Goal: Information Seeking & Learning: Learn about a topic

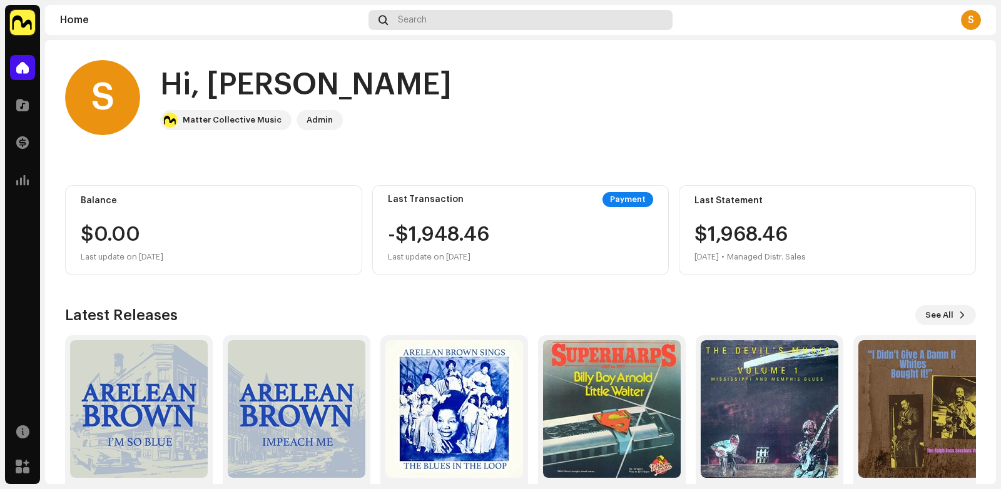
click at [433, 16] on div "Search" at bounding box center [519, 20] width 303 height 20
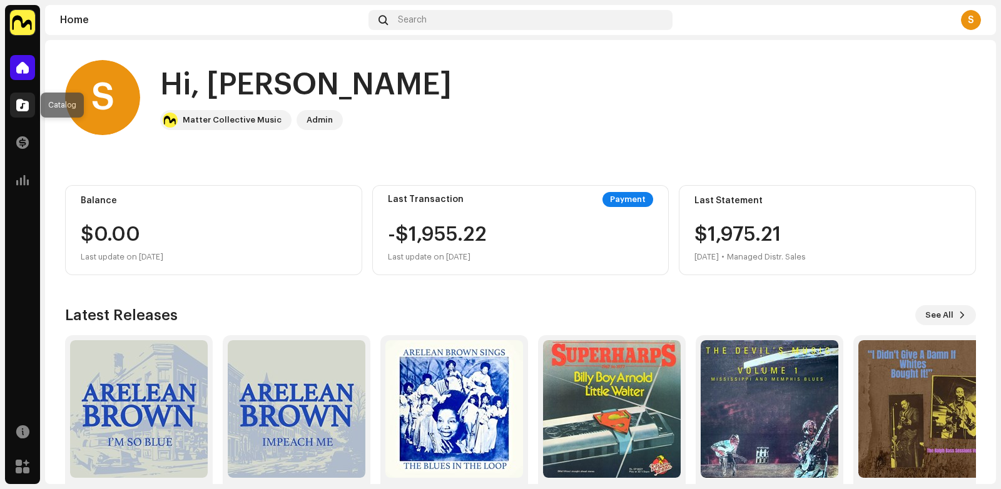
click at [22, 109] on span at bounding box center [22, 105] width 13 height 10
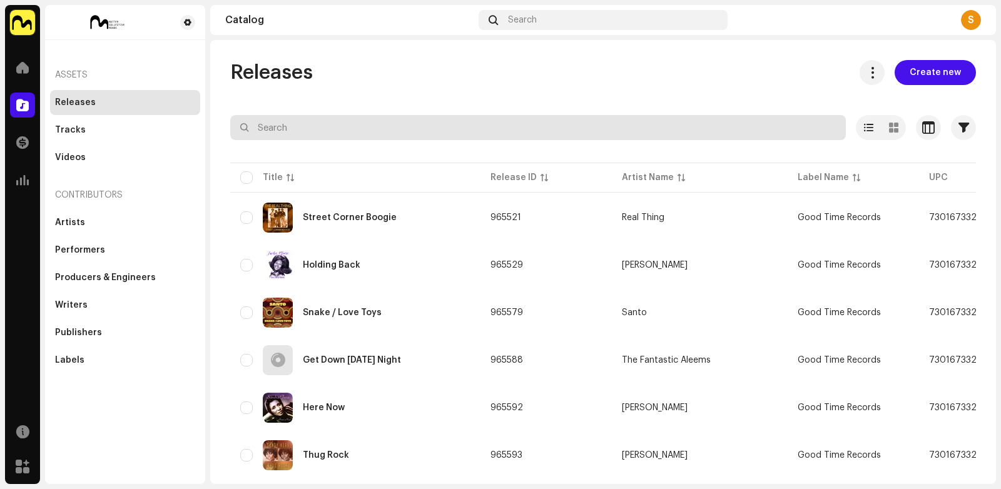
click at [402, 123] on input "text" at bounding box center [537, 127] width 615 height 25
type input "[PERSON_NAME]"
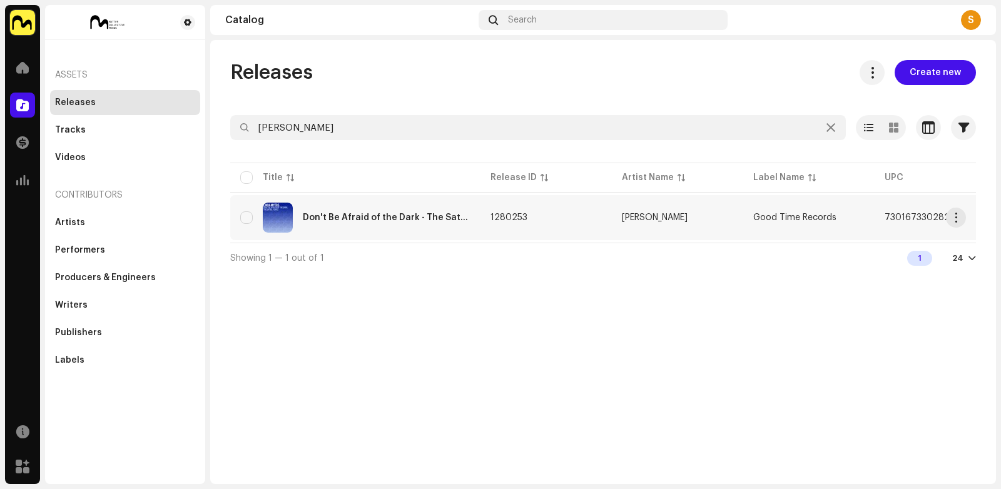
click at [401, 208] on div "Don't Be Afraid of the Dark - The Satril Years" at bounding box center [355, 218] width 230 height 30
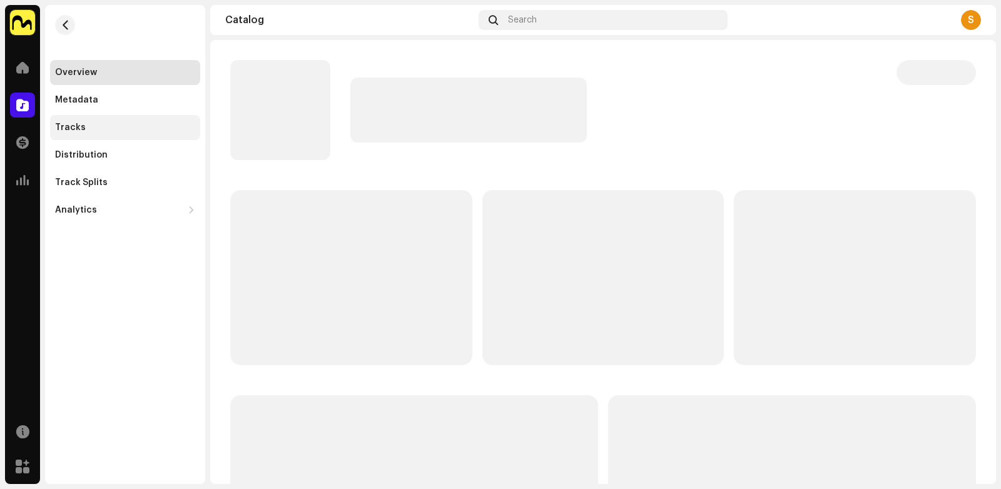
click at [196, 134] on div "Tracks" at bounding box center [125, 127] width 150 height 25
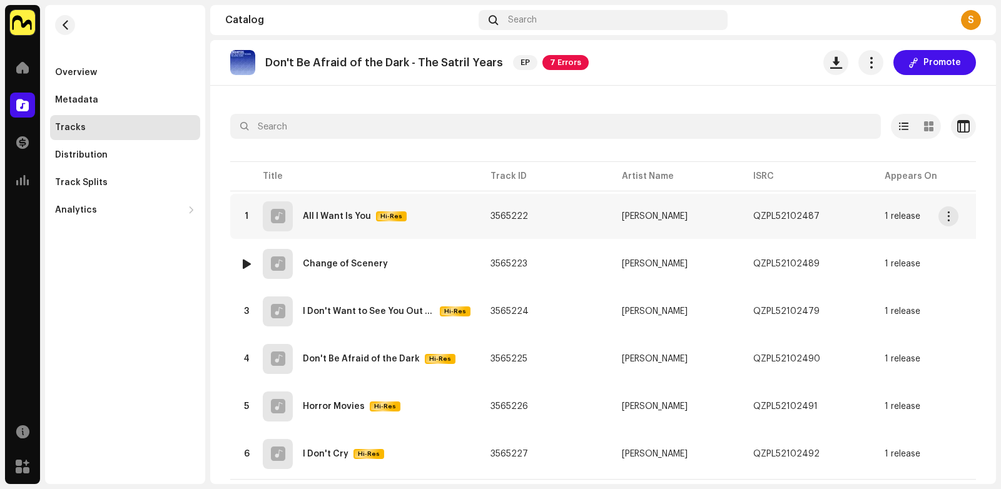
scroll to position [48, 0]
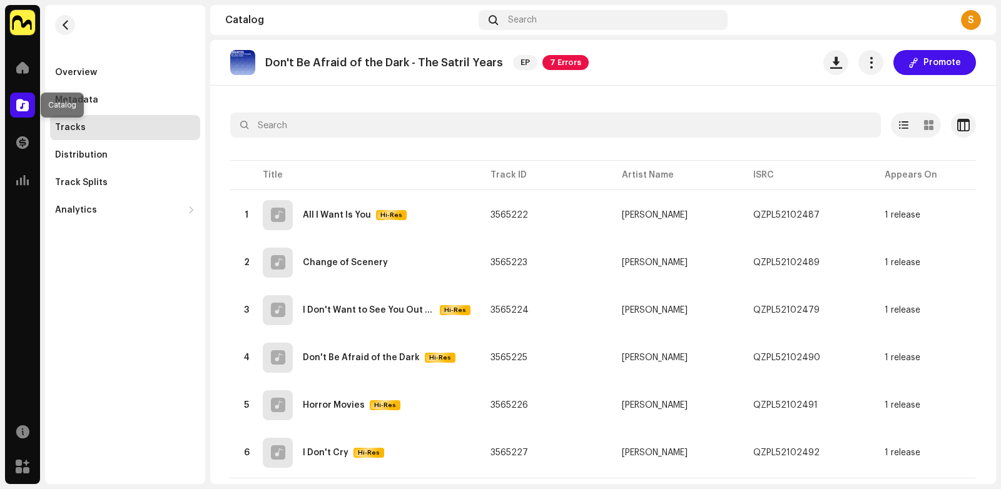
click at [14, 103] on div at bounding box center [22, 105] width 25 height 25
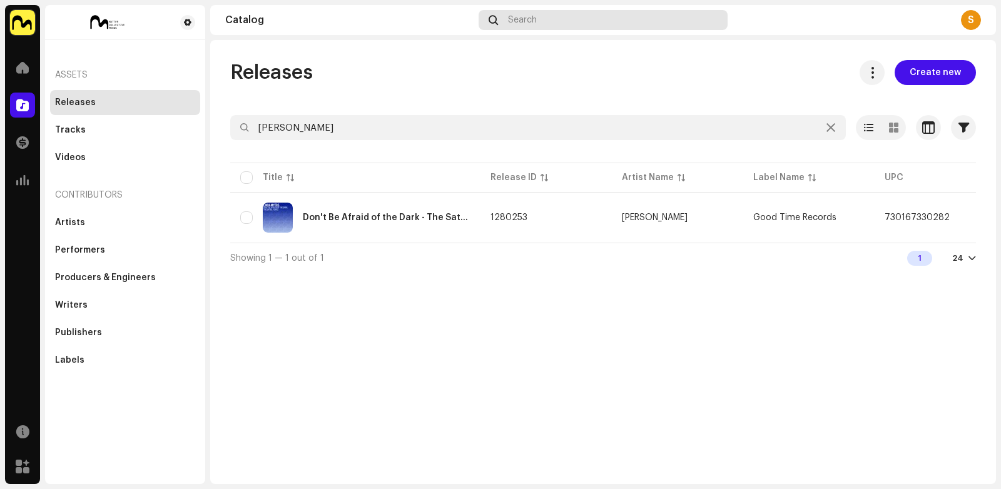
click at [513, 21] on span "Search" at bounding box center [522, 20] width 29 height 10
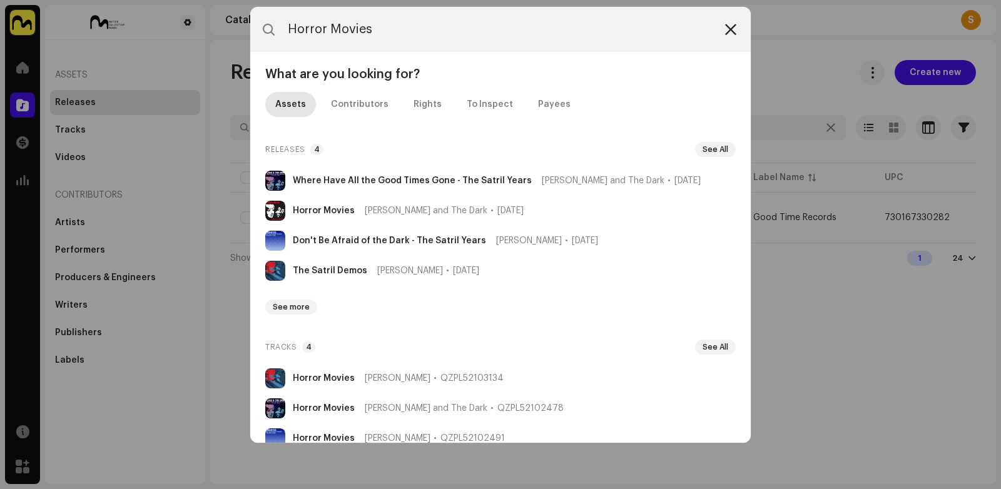
type input "Horror Movies"
click at [735, 30] on icon at bounding box center [730, 29] width 11 height 10
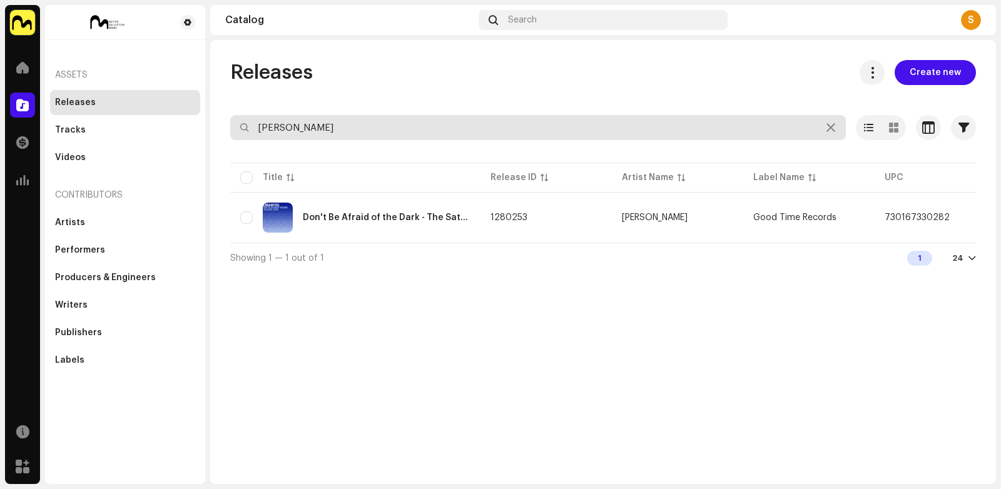
click at [635, 124] on input "[PERSON_NAME]" at bounding box center [537, 127] width 615 height 25
paste input "Horror Movie"
type input "Horror Movies"
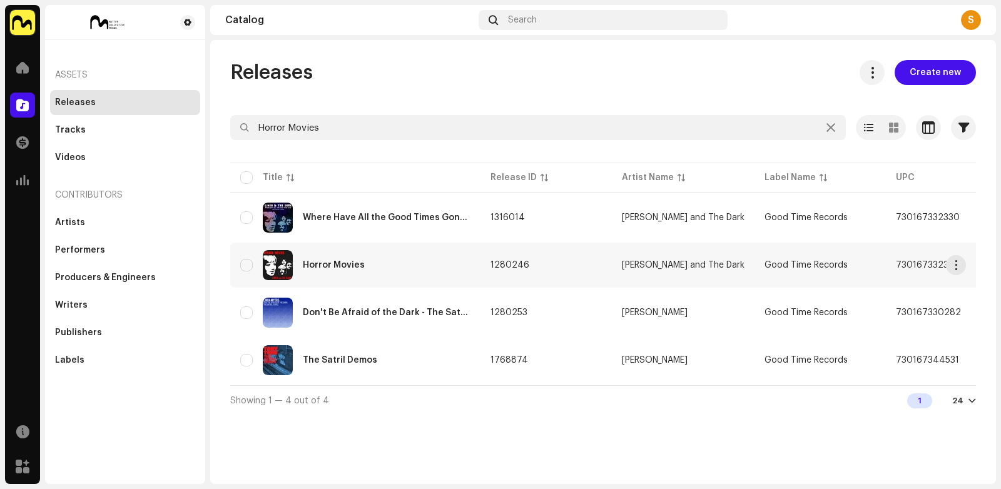
click at [347, 264] on div "Horror Movies" at bounding box center [334, 265] width 62 height 9
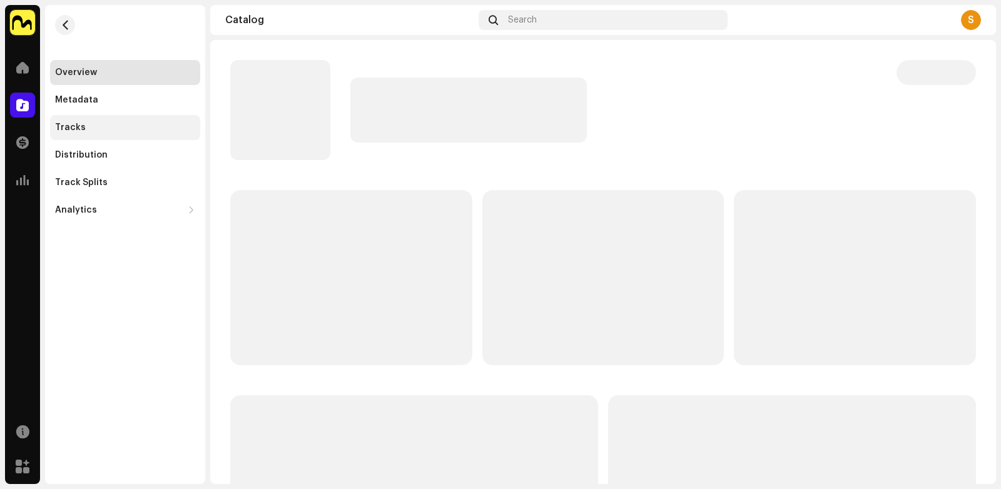
click at [78, 118] on div "Tracks" at bounding box center [125, 127] width 150 height 25
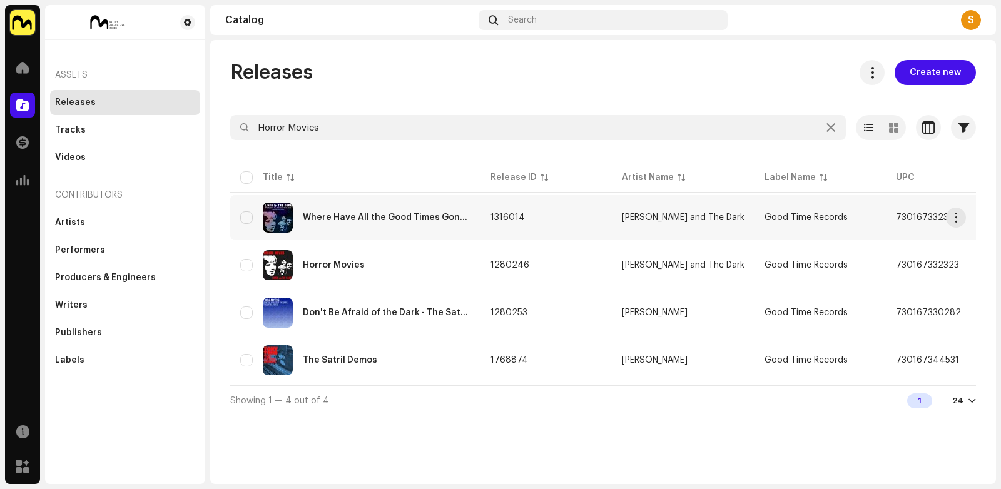
click at [336, 213] on div "Where Have All the Good Times Gone - The Satril Years" at bounding box center [387, 217] width 168 height 9
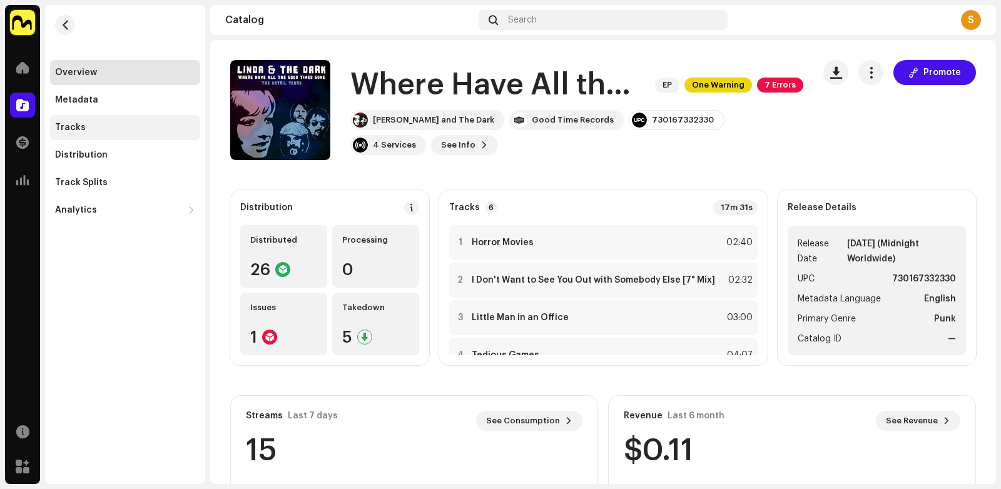
click at [102, 131] on div "Tracks" at bounding box center [125, 128] width 140 height 10
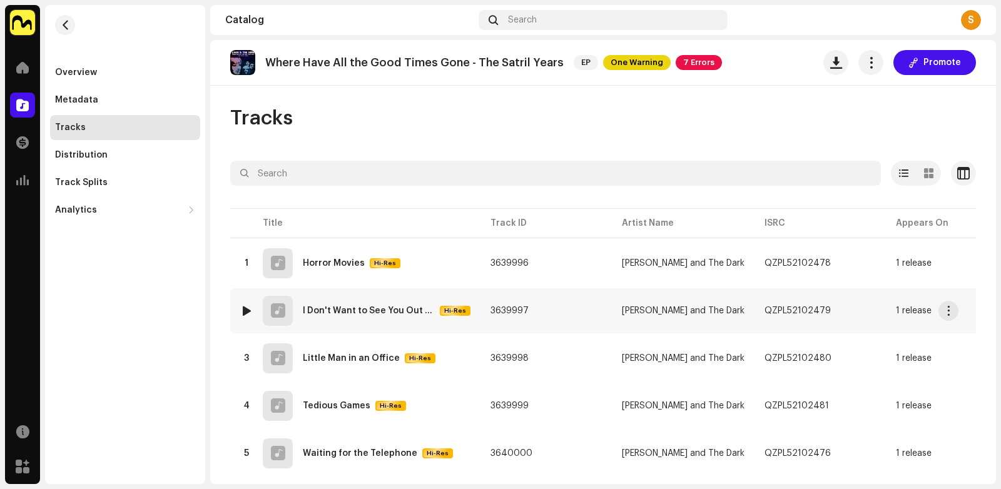
scroll to position [24, 0]
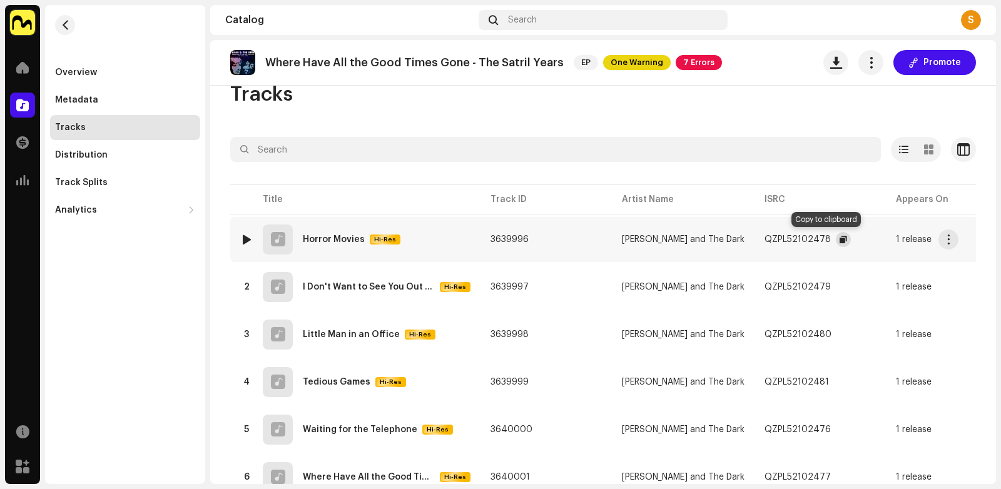
click at [839, 235] on span "button" at bounding box center [843, 240] width 8 height 10
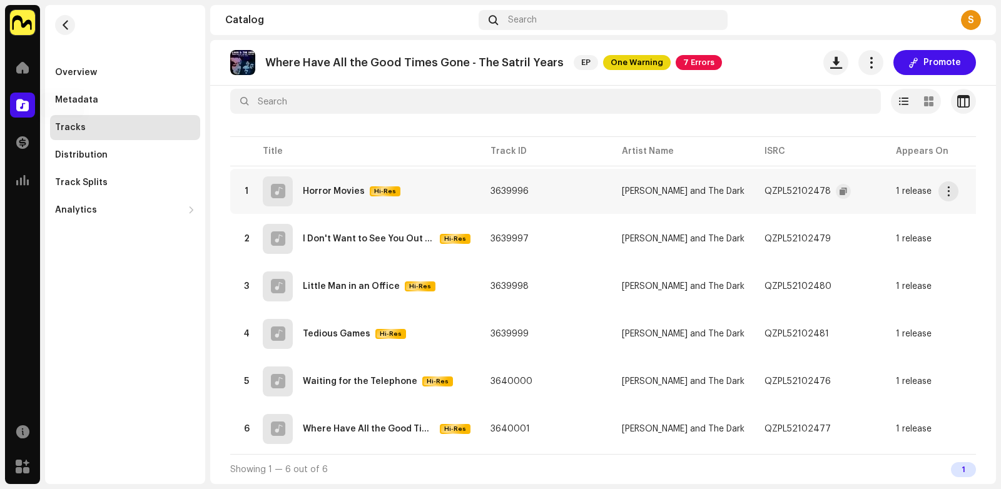
click at [22, 105] on span at bounding box center [22, 105] width 13 height 10
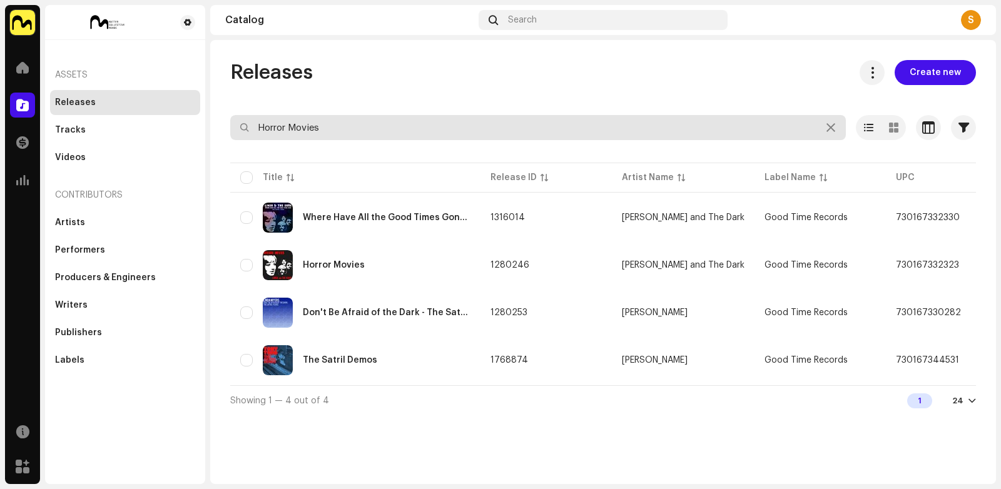
click at [419, 131] on input "Horror Movies" at bounding box center [537, 127] width 615 height 25
paste input "Wanna Dance with You"
type input "Wanna Dance with You"
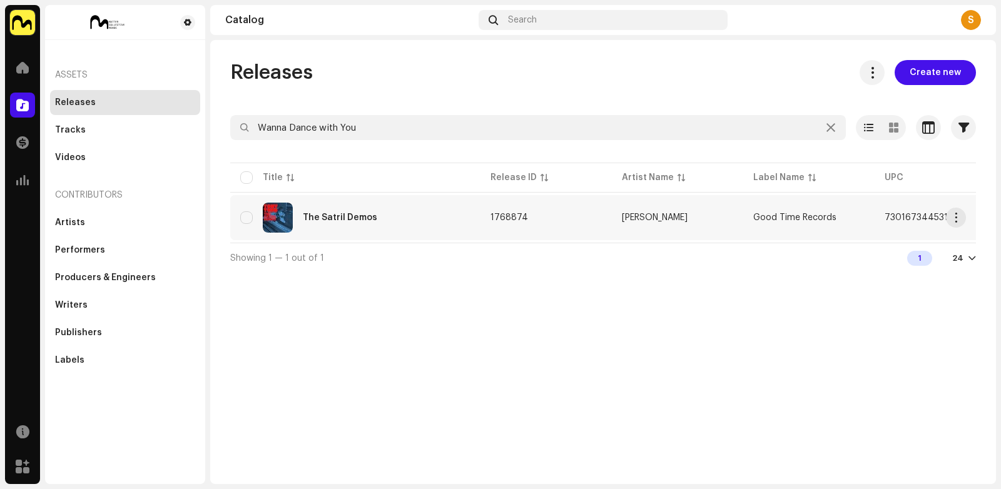
click at [414, 212] on div "The Satril Demos" at bounding box center [355, 218] width 230 height 30
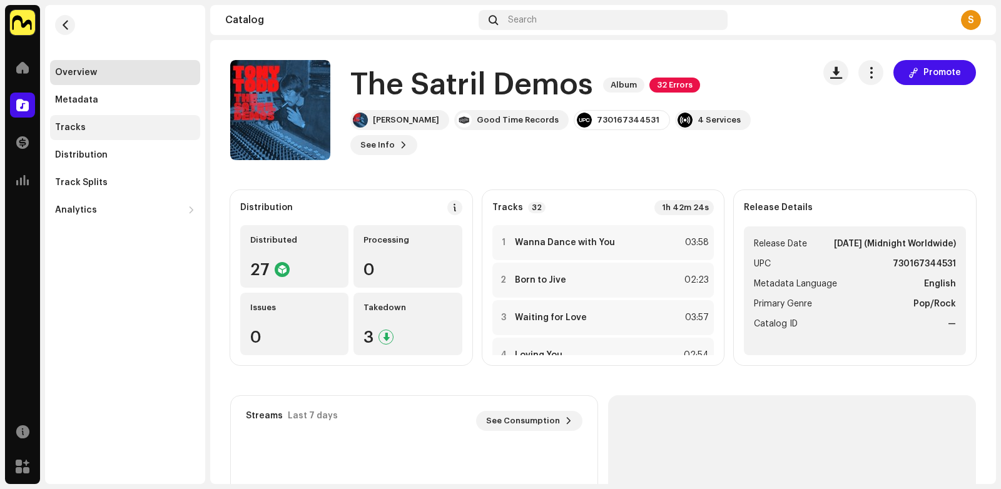
click at [136, 129] on div "Tracks" at bounding box center [125, 128] width 140 height 10
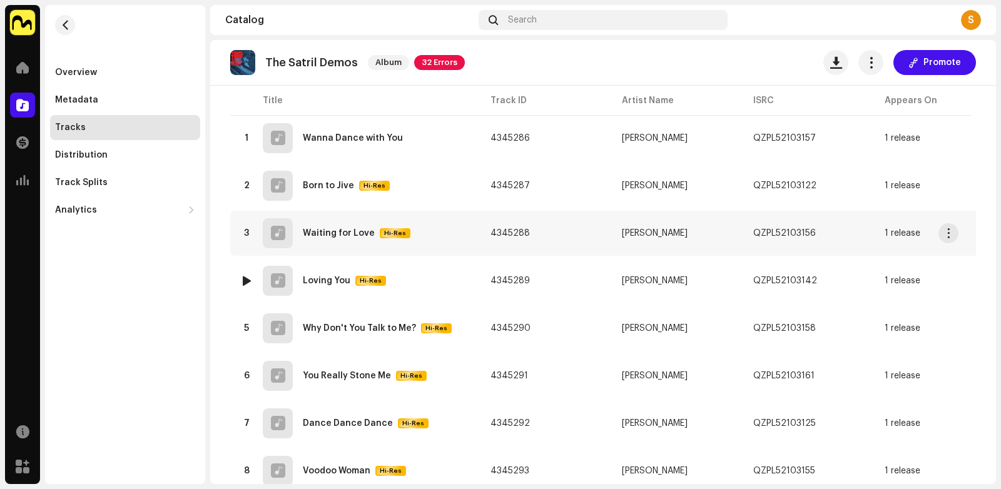
scroll to position [141, 0]
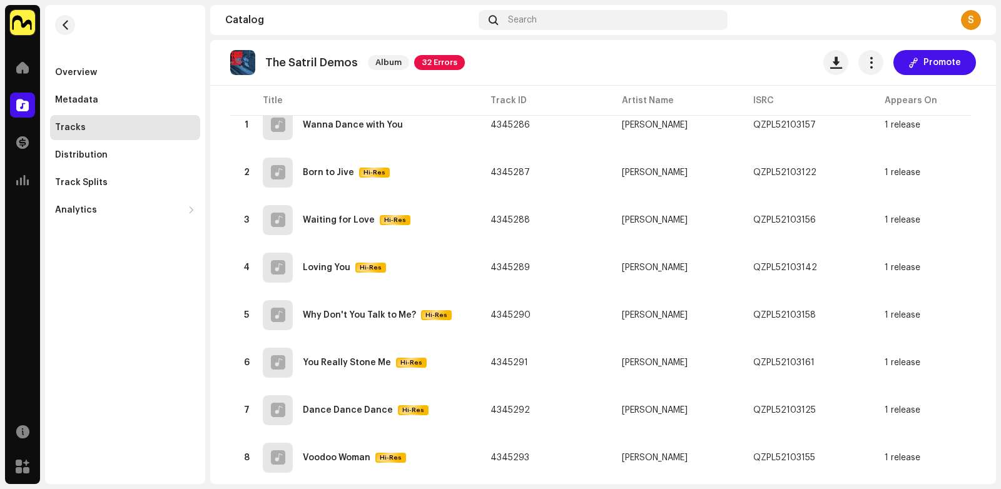
click at [5, 102] on div "Catalog" at bounding box center [22, 105] width 35 height 35
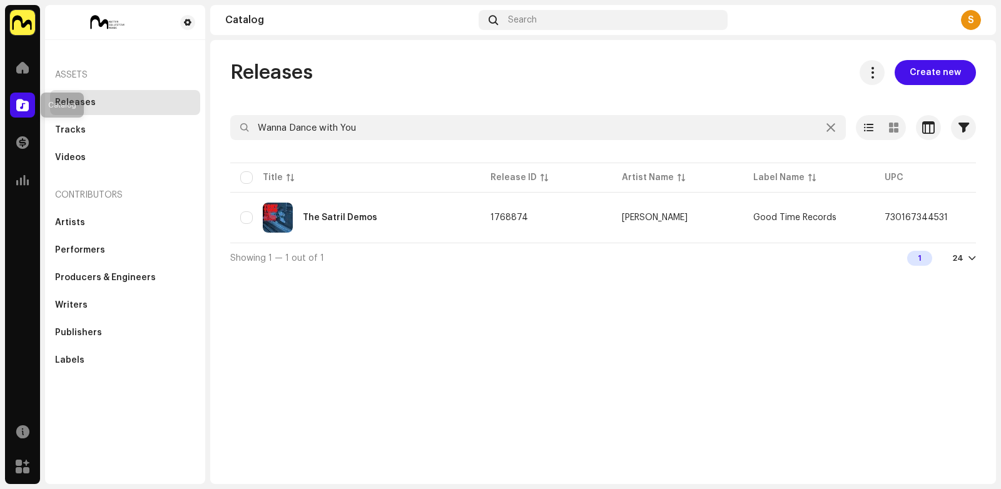
click at [21, 104] on span at bounding box center [22, 105] width 13 height 10
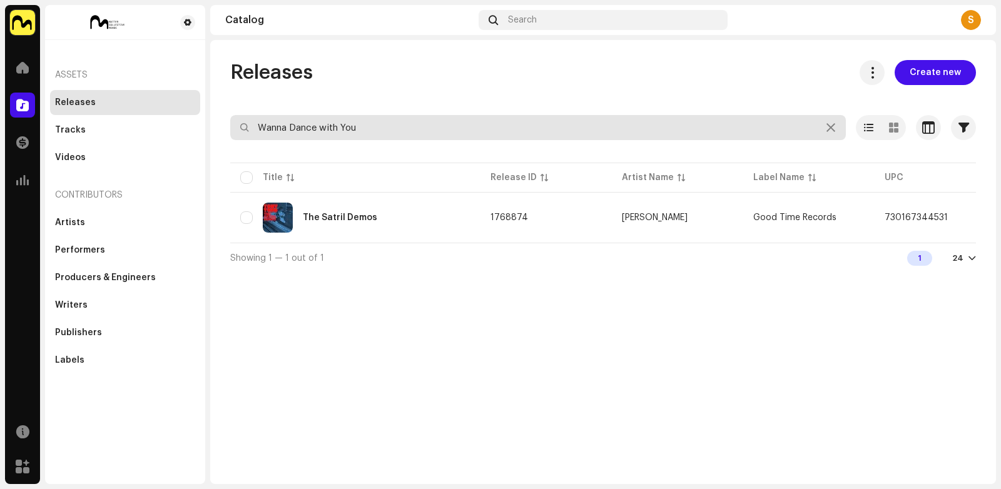
click at [286, 120] on input "Wanna Dance with You" at bounding box center [537, 127] width 615 height 25
paste input "Curiosity"
click at [286, 120] on input "Wanna Dance with You" at bounding box center [537, 127] width 615 height 25
click at [283, 123] on input "Curiosity" at bounding box center [537, 127] width 615 height 25
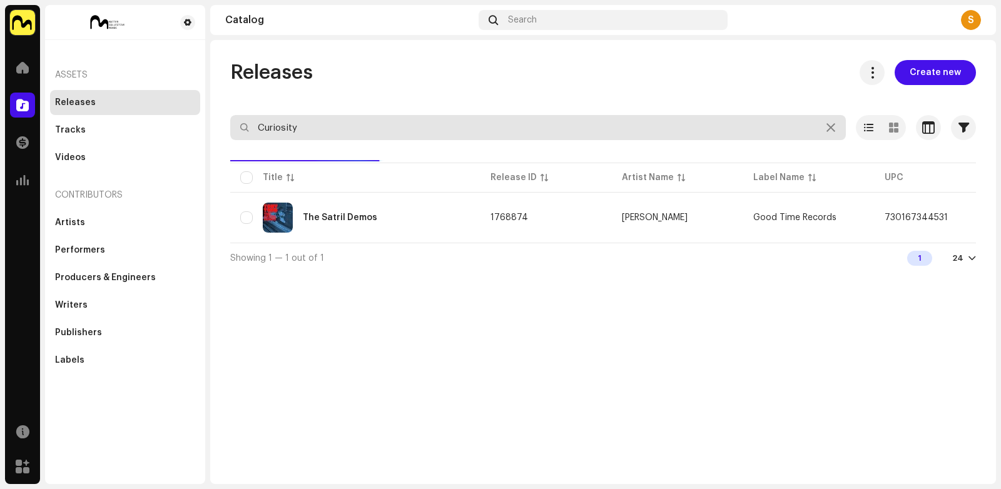
click at [283, 123] on input "Curiosity" at bounding box center [537, 127] width 615 height 25
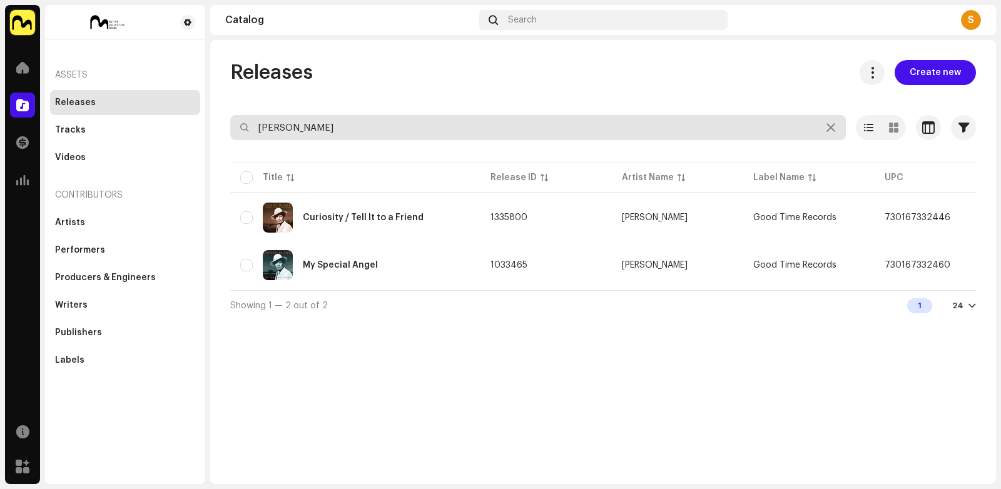
type input "[PERSON_NAME]"
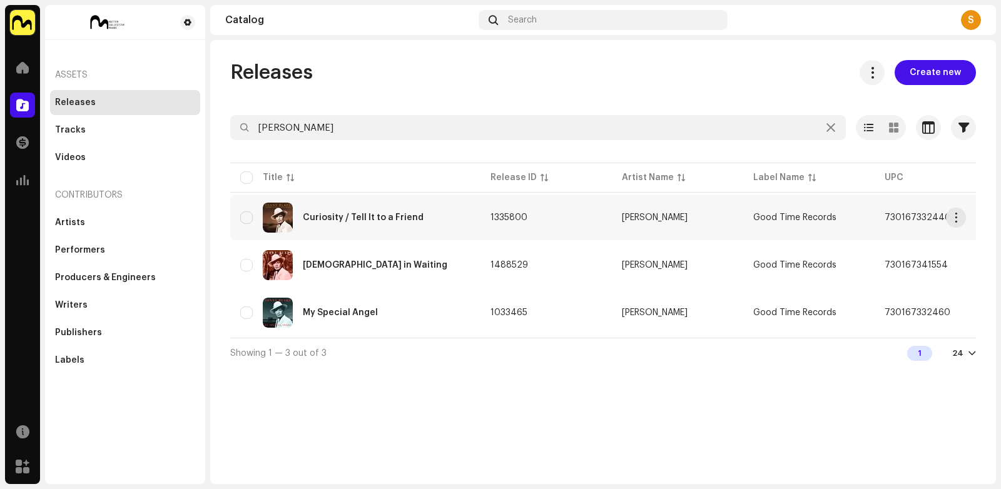
click at [346, 213] on div "Curiosity / Tell It to a Friend" at bounding box center [363, 217] width 121 height 9
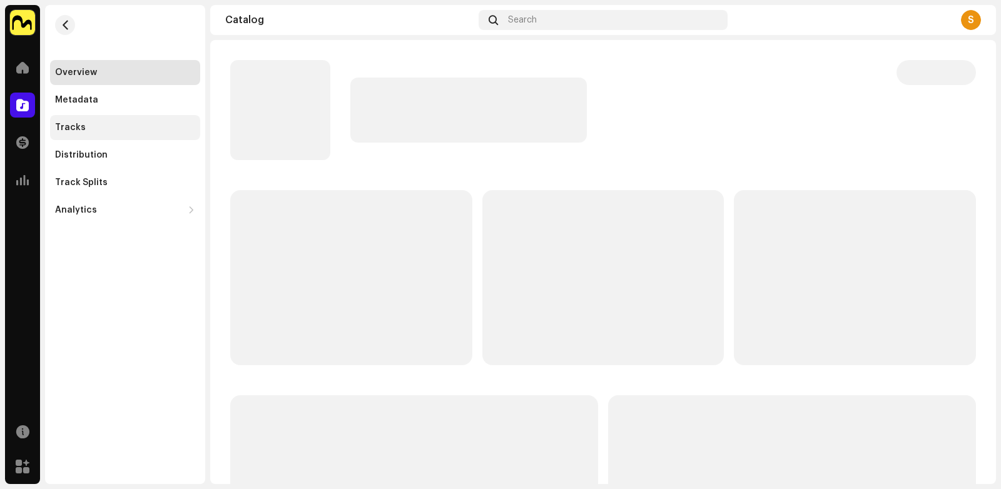
click at [124, 126] on div "Tracks" at bounding box center [125, 128] width 140 height 10
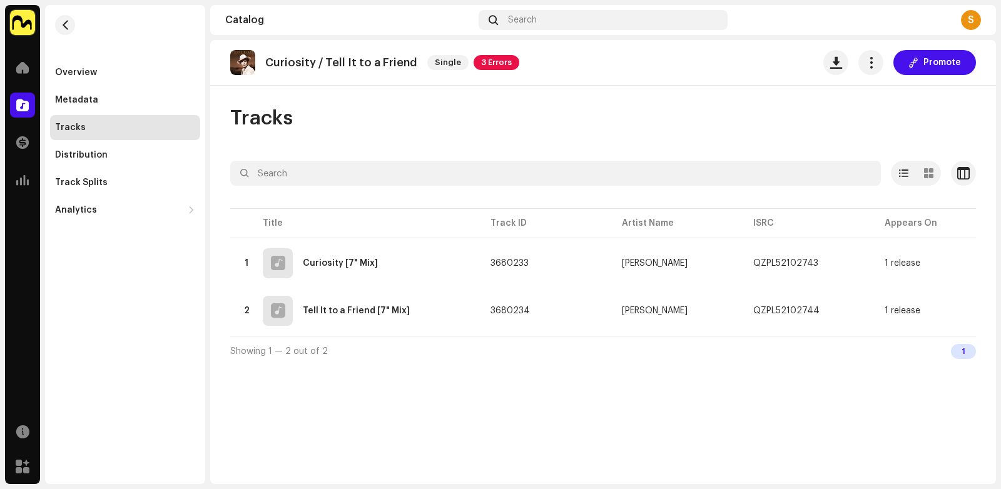
click at [111, 126] on div "Tracks" at bounding box center [125, 128] width 140 height 10
click at [28, 103] on span at bounding box center [22, 105] width 13 height 10
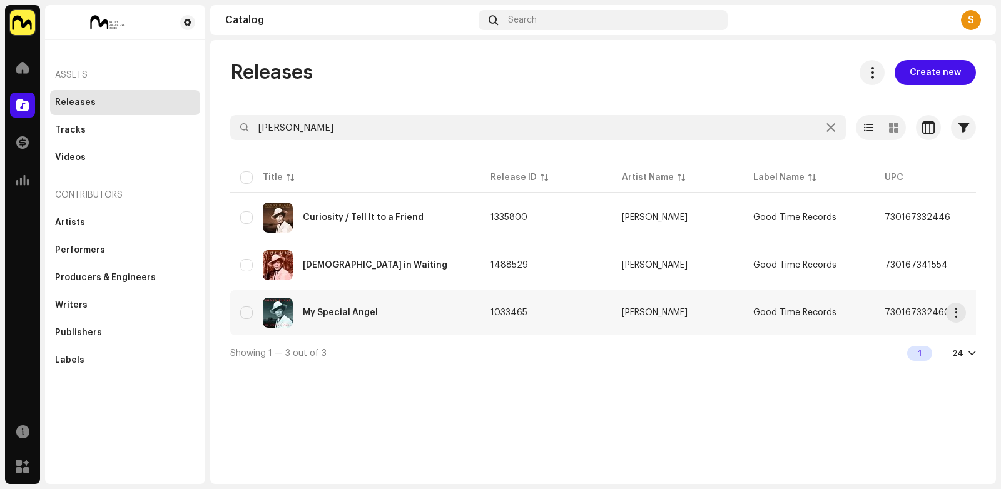
click at [317, 313] on div "My Special Angel" at bounding box center [340, 312] width 75 height 9
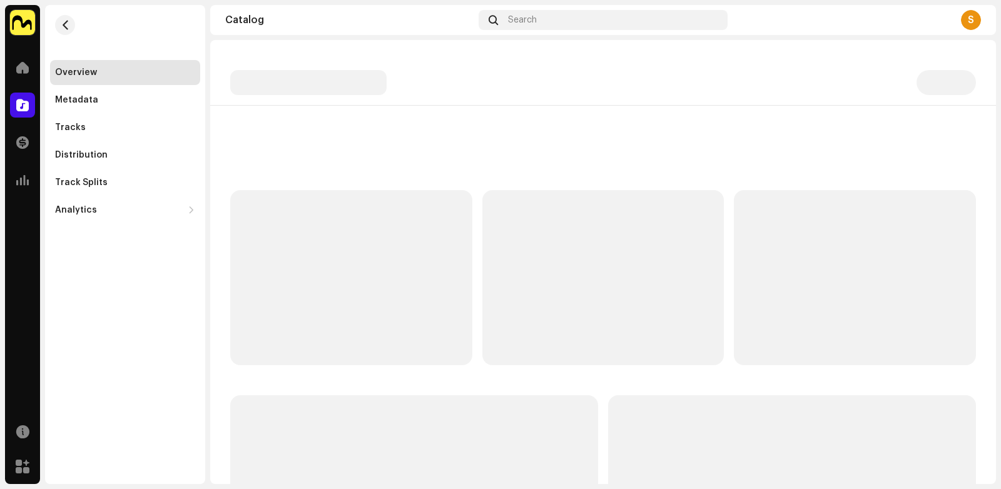
scroll to position [123, 0]
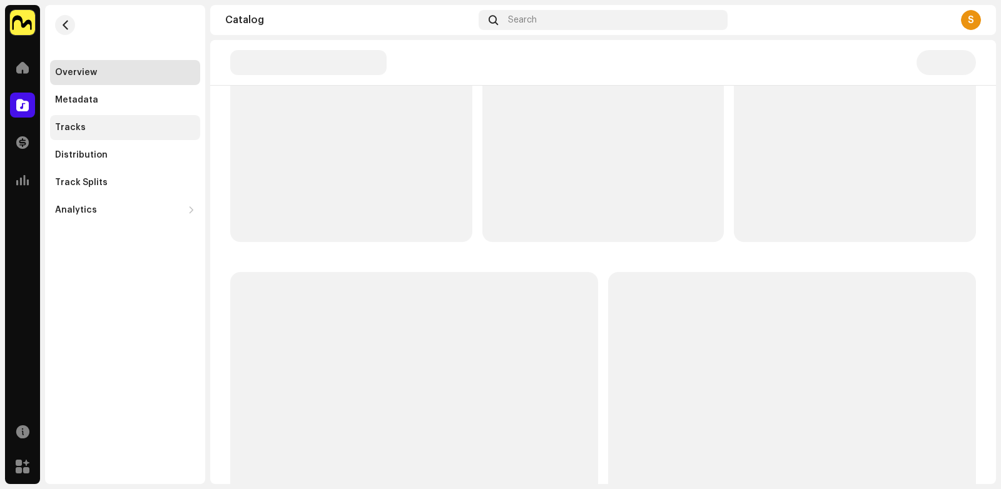
click at [167, 131] on div "Tracks" at bounding box center [125, 128] width 140 height 10
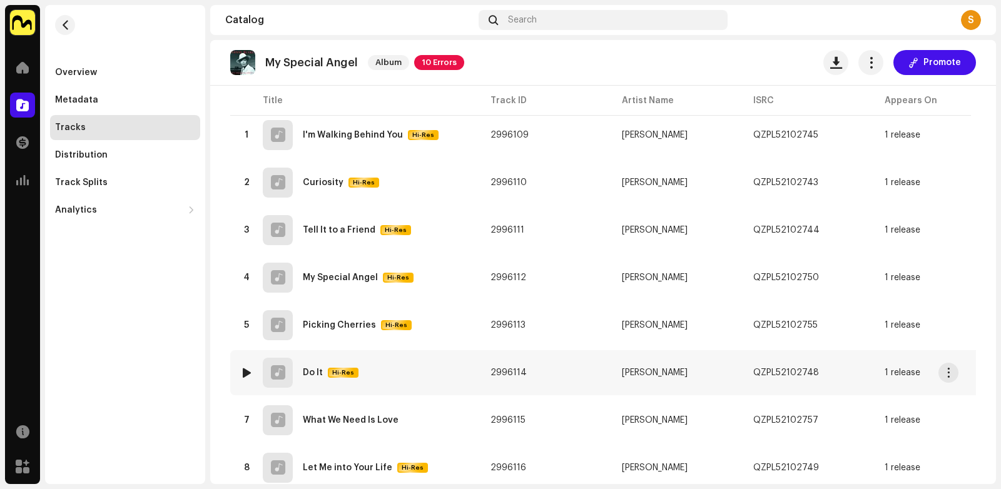
scroll to position [136, 0]
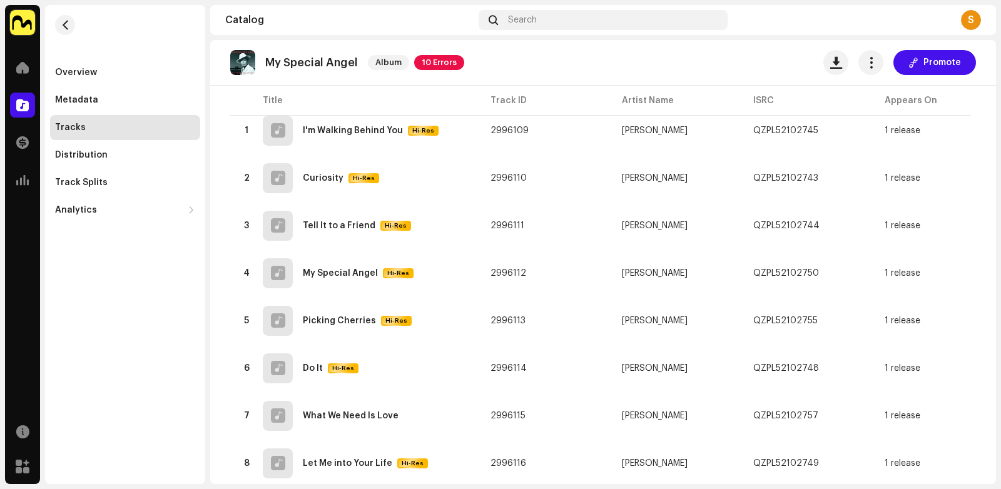
click at [8, 104] on div "Catalog" at bounding box center [22, 105] width 35 height 35
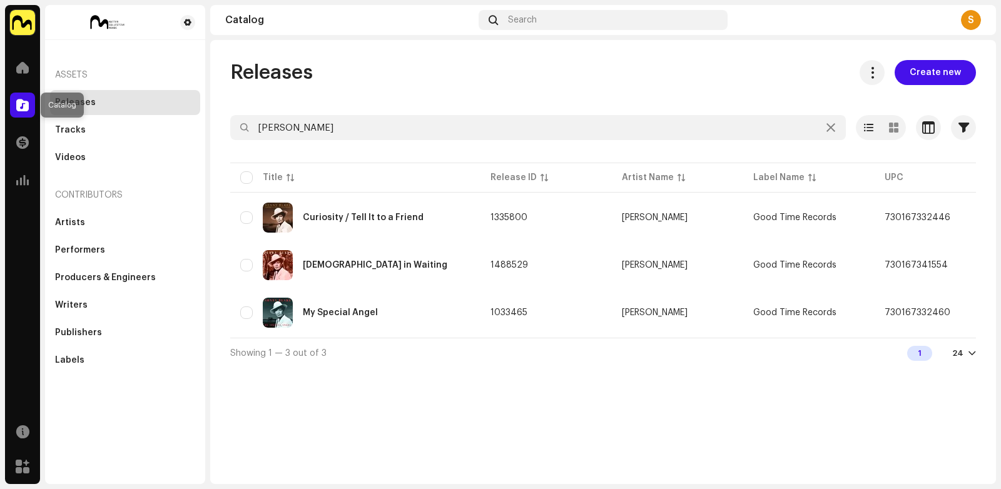
click at [19, 106] on span at bounding box center [22, 105] width 13 height 10
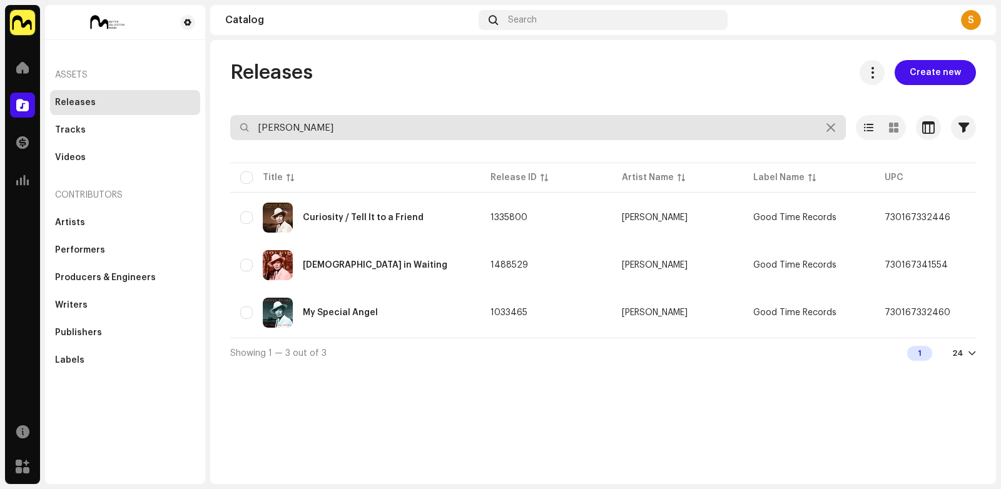
click at [266, 125] on input "[PERSON_NAME]" at bounding box center [537, 127] width 615 height 25
paste input "Voodoo Woman"
click at [266, 125] on input "[PERSON_NAME]" at bounding box center [537, 127] width 615 height 25
type input "Voodoo Woman"
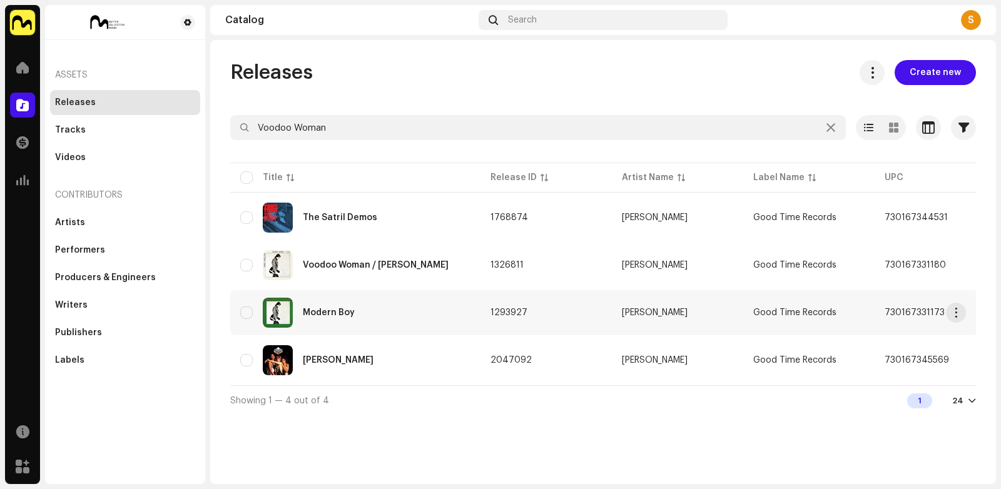
click at [342, 311] on div "Modern Boy" at bounding box center [329, 312] width 52 height 9
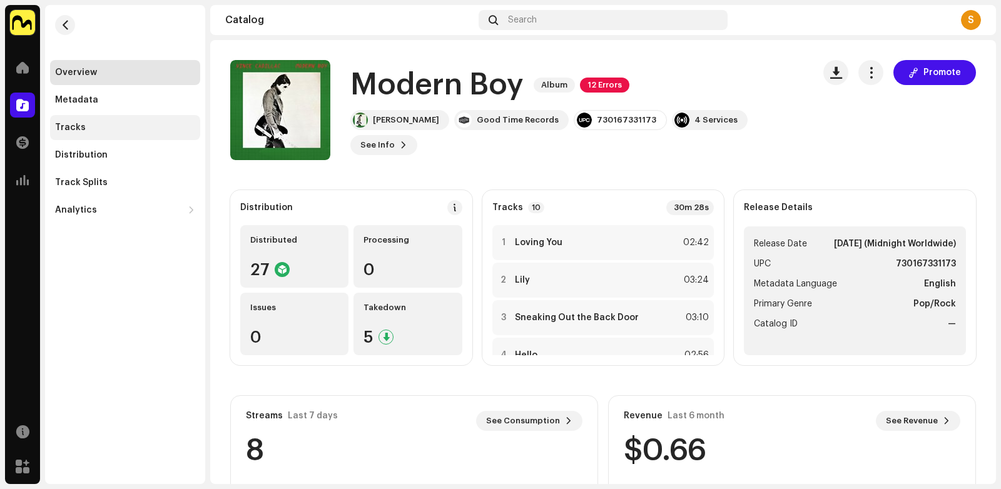
click at [76, 126] on div "Tracks" at bounding box center [70, 128] width 31 height 10
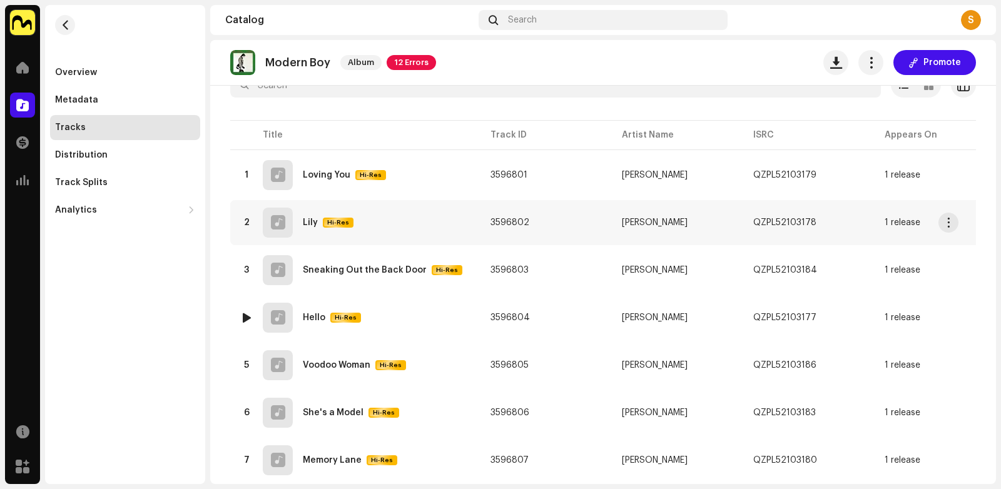
scroll to position [85, 0]
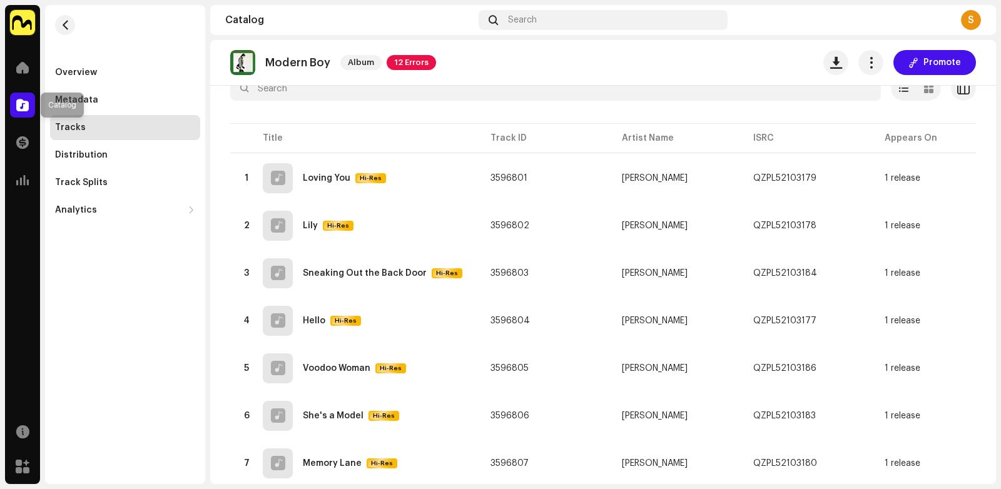
click at [26, 101] on span at bounding box center [22, 105] width 13 height 10
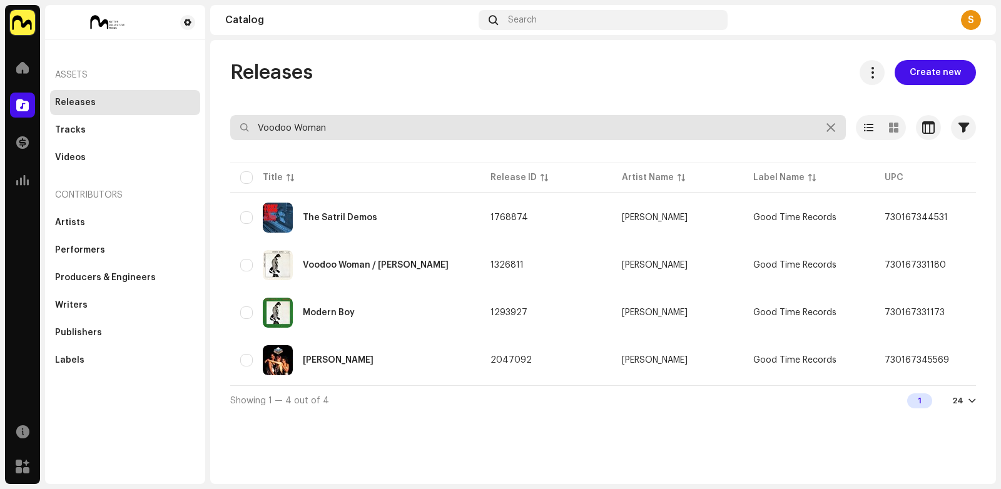
click at [317, 121] on input "Voodoo Woman" at bounding box center [537, 127] width 615 height 25
paste input "I Don't Cry"
type input "I Don't Cry"
